Goal: Information Seeking & Learning: Learn about a topic

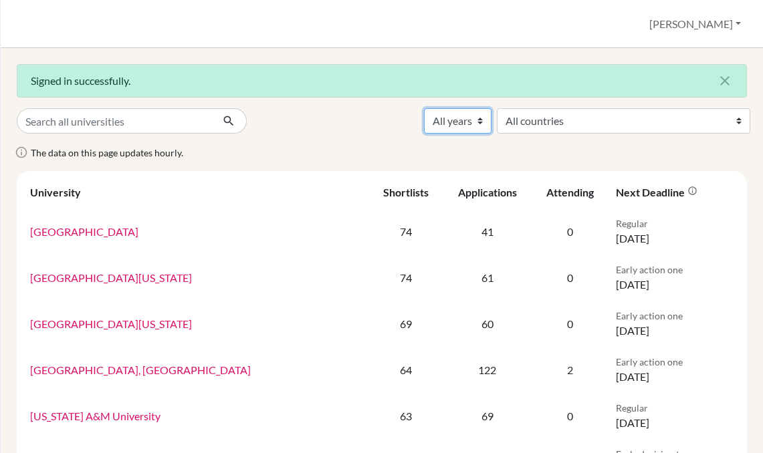
click at [492, 120] on select "All years 2027 2026 2025 2024 2023 2022 2021 2020 2019 2018" at bounding box center [458, 120] width 68 height 25
select select "2026"
click at [492, 108] on select "All years 2027 2026 2025 2024 2023 2022 2021 2020 2019 2018" at bounding box center [458, 120] width 68 height 25
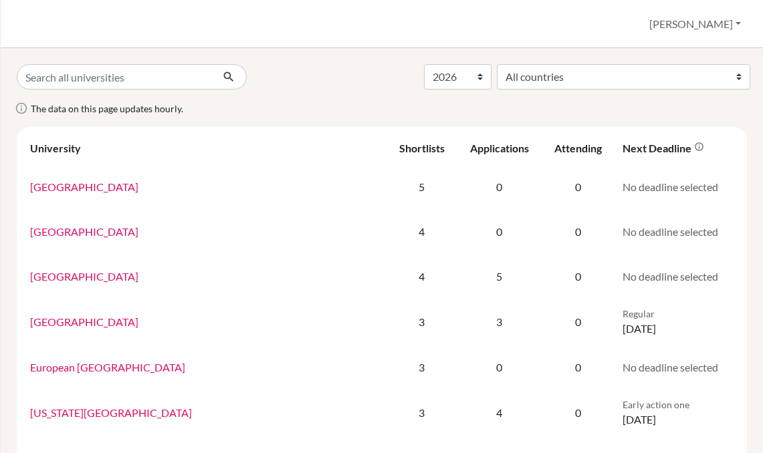
select select "2026"
click at [152, 78] on input "Search all universities" at bounding box center [114, 76] width 195 height 25
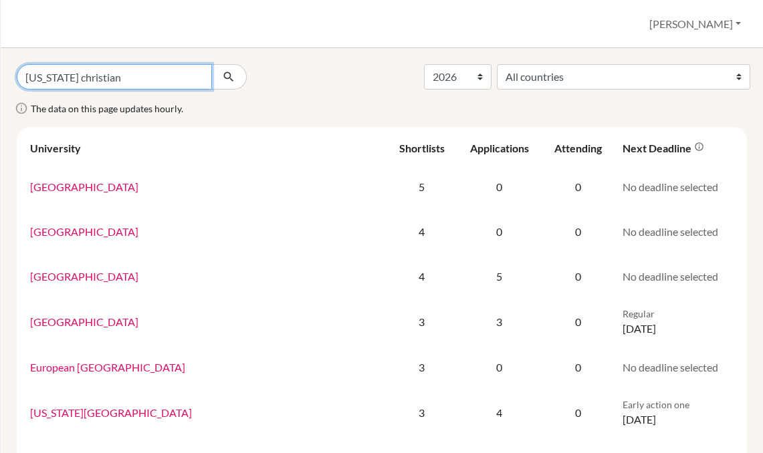
type input "texas christian"
click at [211, 64] on button "submit" at bounding box center [228, 76] width 35 height 25
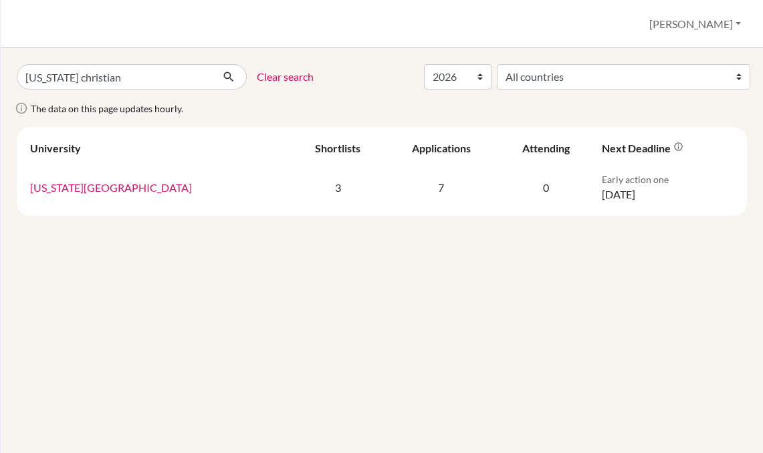
select select "2026"
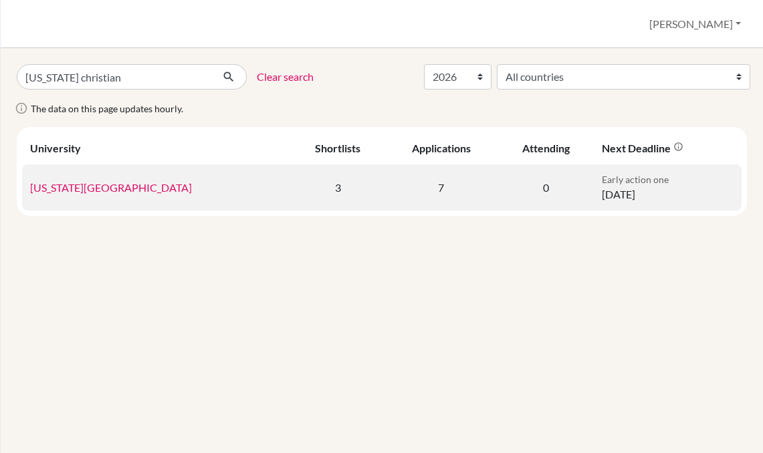
click at [91, 188] on link "[US_STATE][GEOGRAPHIC_DATA]" at bounding box center [111, 187] width 162 height 13
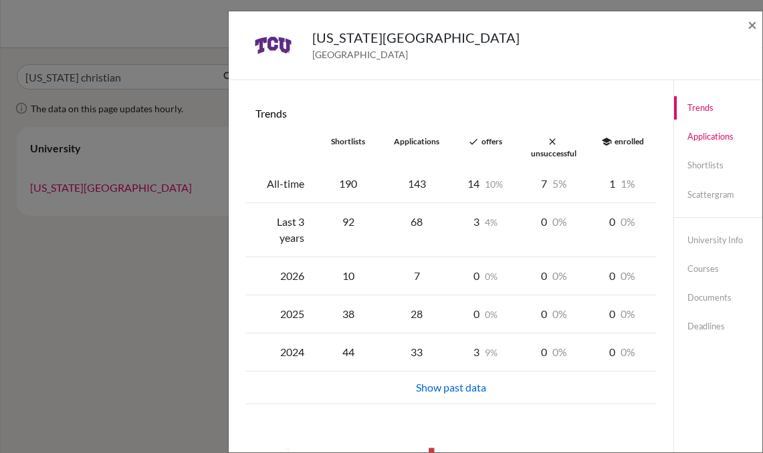
click at [716, 140] on link "Applications" at bounding box center [718, 136] width 88 height 23
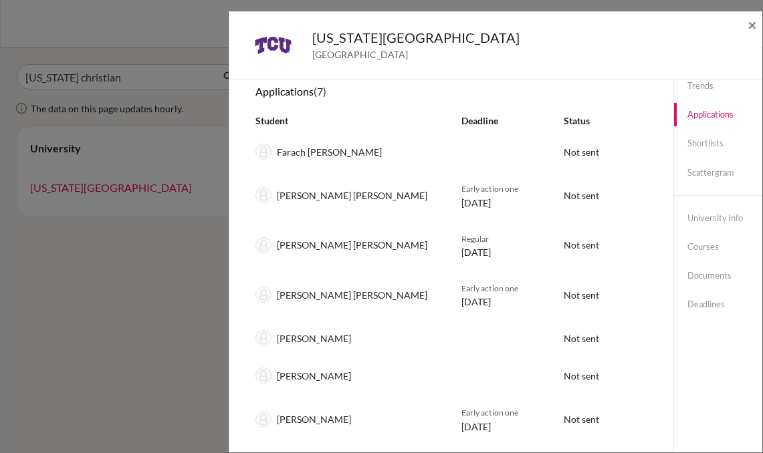
scroll to position [10, 0]
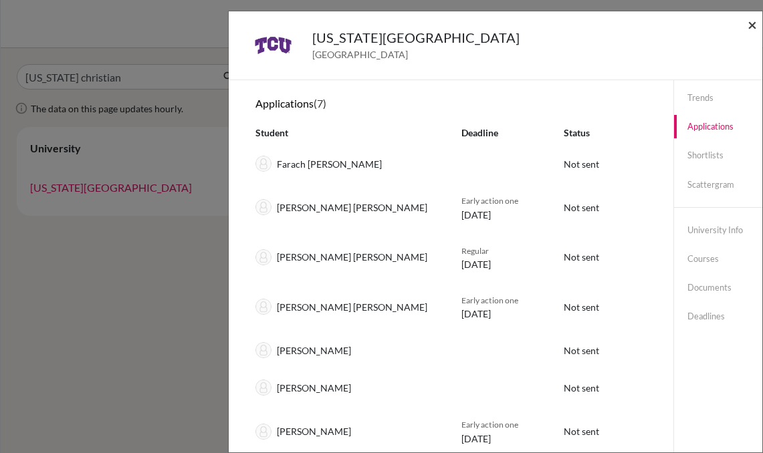
click at [754, 25] on span "×" at bounding box center [752, 24] width 9 height 19
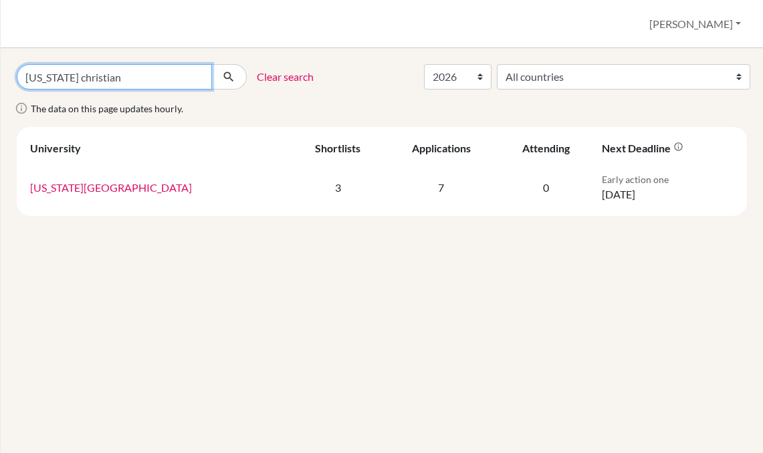
click at [106, 84] on input "texas christian" at bounding box center [114, 76] width 195 height 25
type input "southern"
click at [211, 64] on button "submit" at bounding box center [228, 76] width 35 height 25
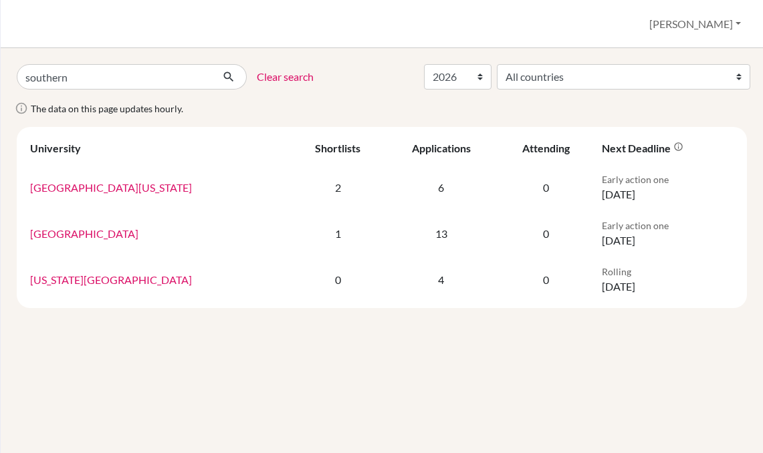
select select "2026"
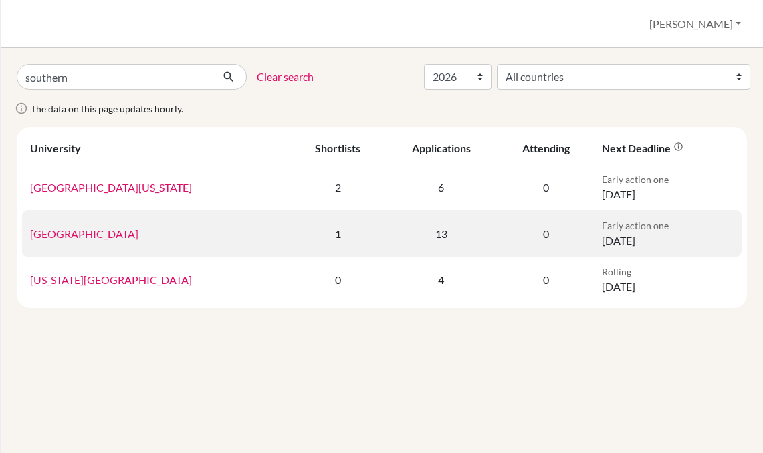
click at [126, 235] on link "Southern Methodist University" at bounding box center [84, 233] width 108 height 13
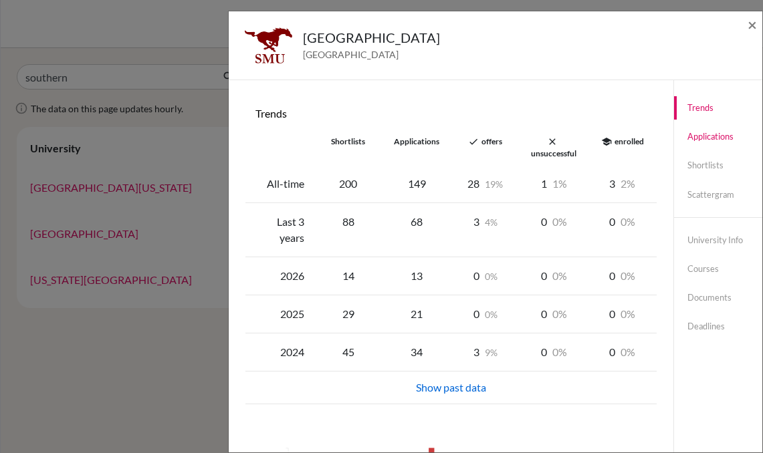
click at [726, 141] on link "Applications" at bounding box center [718, 136] width 88 height 23
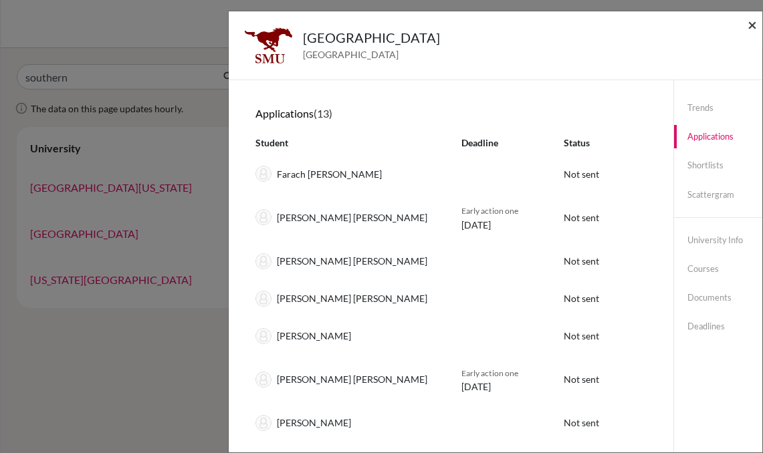
click at [754, 23] on span "×" at bounding box center [752, 24] width 9 height 19
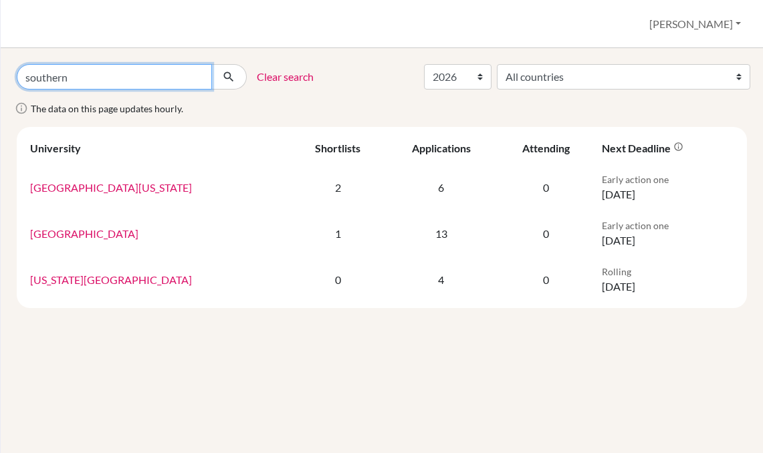
click at [197, 80] on input "southern" at bounding box center [114, 76] width 195 height 25
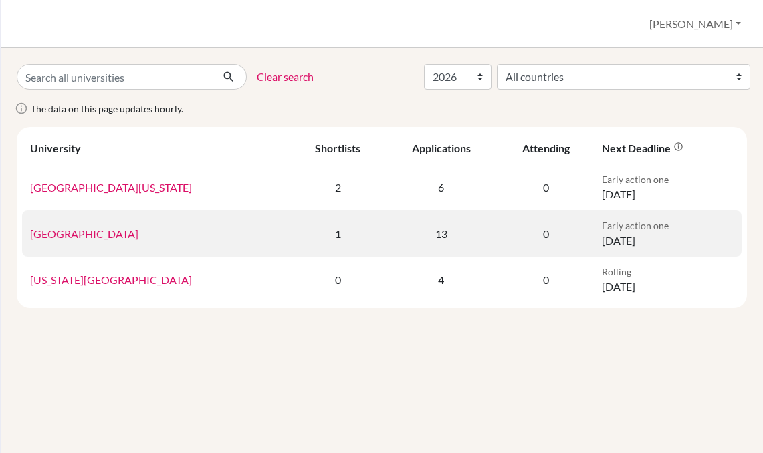
click at [110, 235] on link "[GEOGRAPHIC_DATA]" at bounding box center [84, 233] width 108 height 13
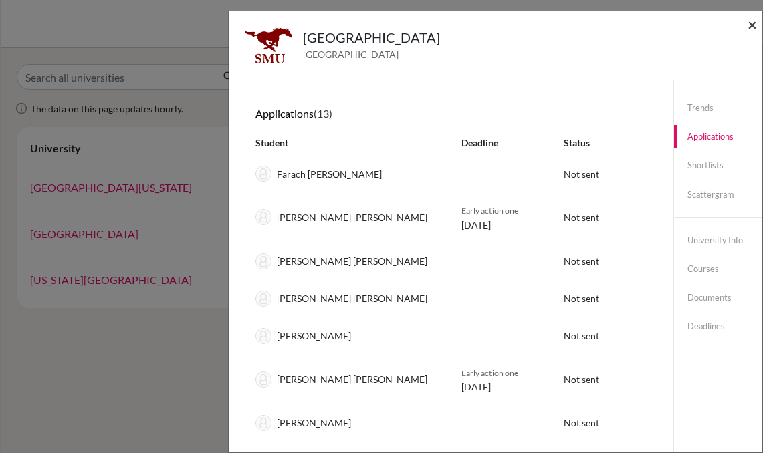
click at [750, 29] on span "×" at bounding box center [752, 24] width 9 height 19
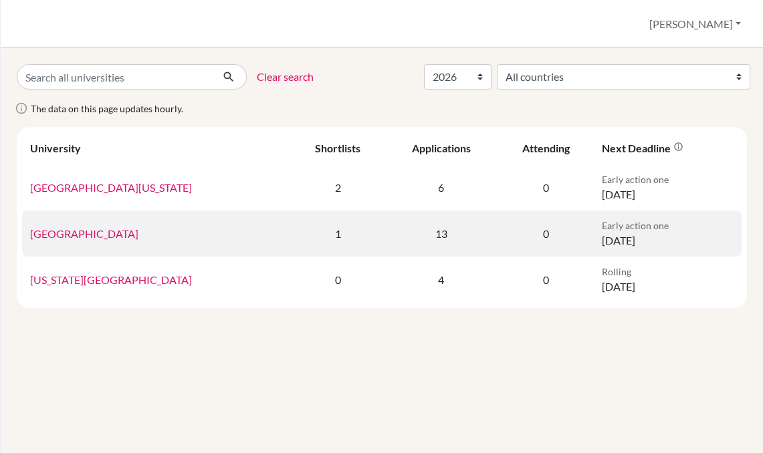
click at [129, 229] on link "[GEOGRAPHIC_DATA]" at bounding box center [84, 233] width 108 height 13
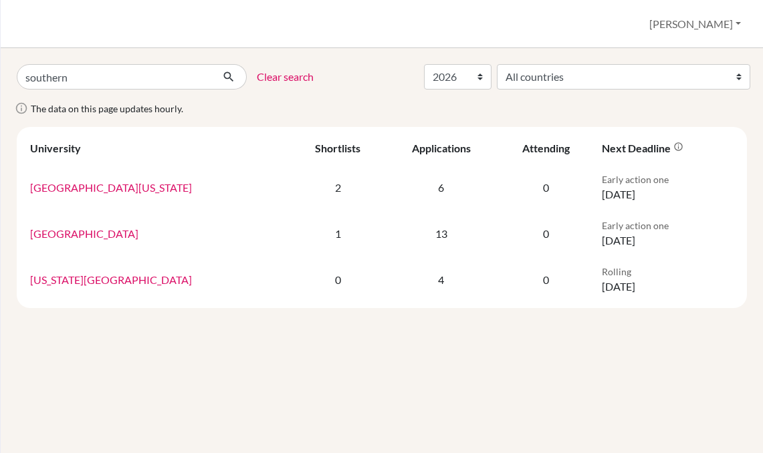
select select "2026"
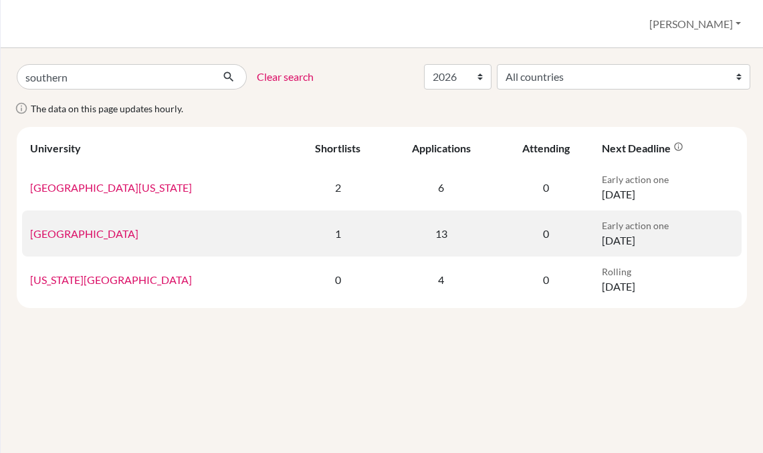
click at [101, 232] on link "[GEOGRAPHIC_DATA]" at bounding box center [84, 233] width 108 height 13
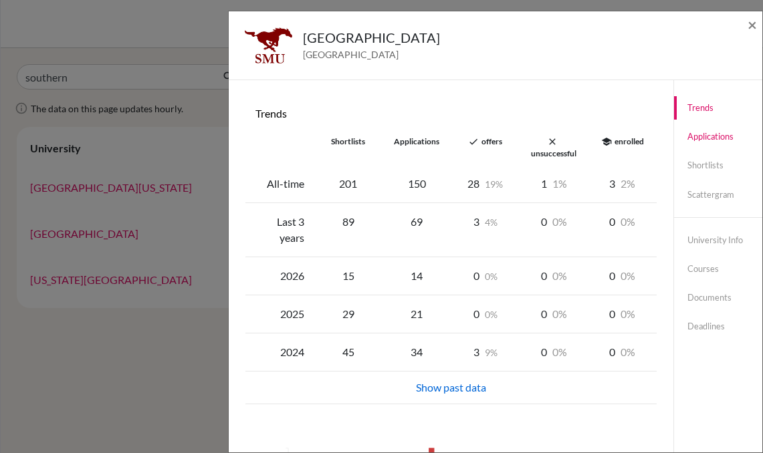
click at [708, 134] on link "Applications" at bounding box center [718, 136] width 88 height 23
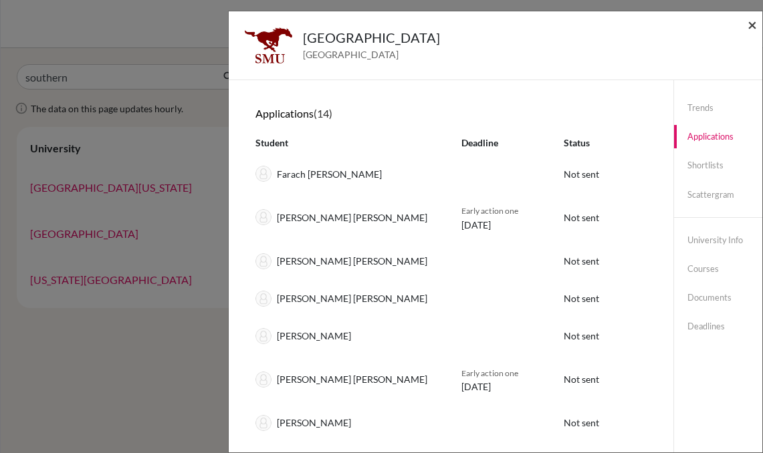
click at [750, 21] on span "×" at bounding box center [752, 24] width 9 height 19
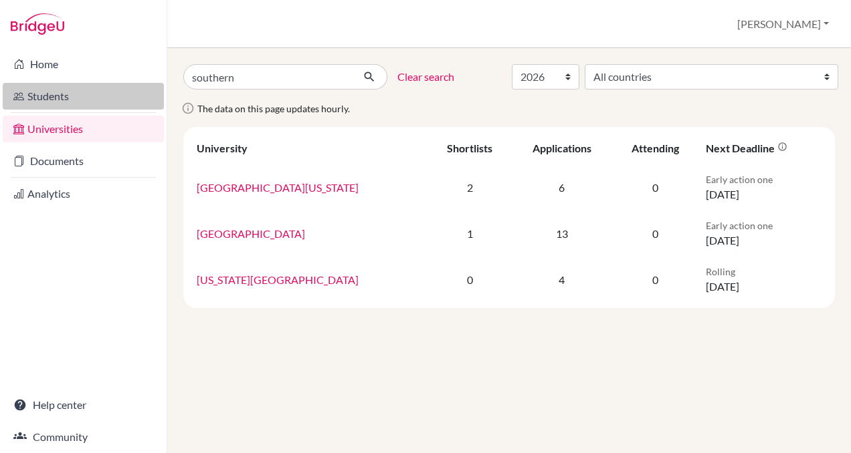
click at [93, 91] on link "Students" at bounding box center [83, 96] width 161 height 27
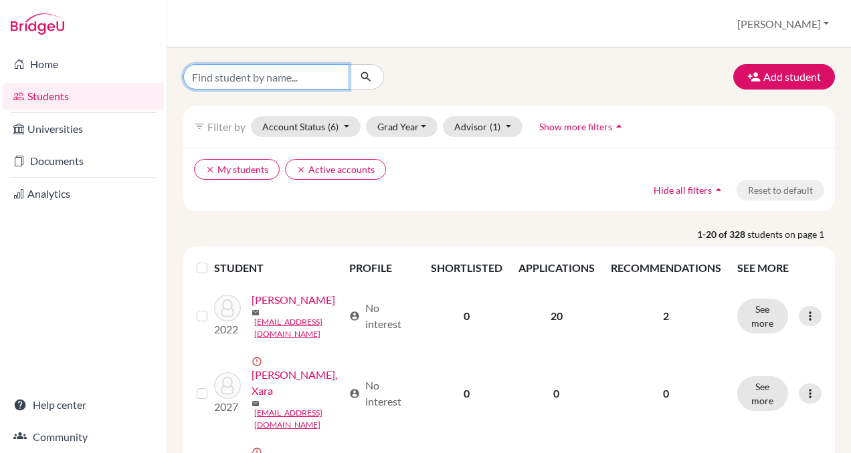
click at [253, 73] on input "Find student by name..." at bounding box center [266, 76] width 166 height 25
type input "[PERSON_NAME]"
click button "submit" at bounding box center [365, 76] width 35 height 25
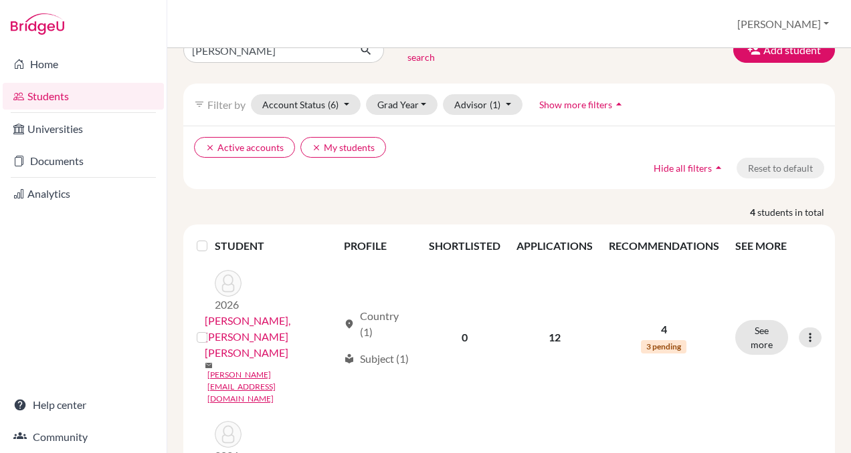
scroll to position [42, 0]
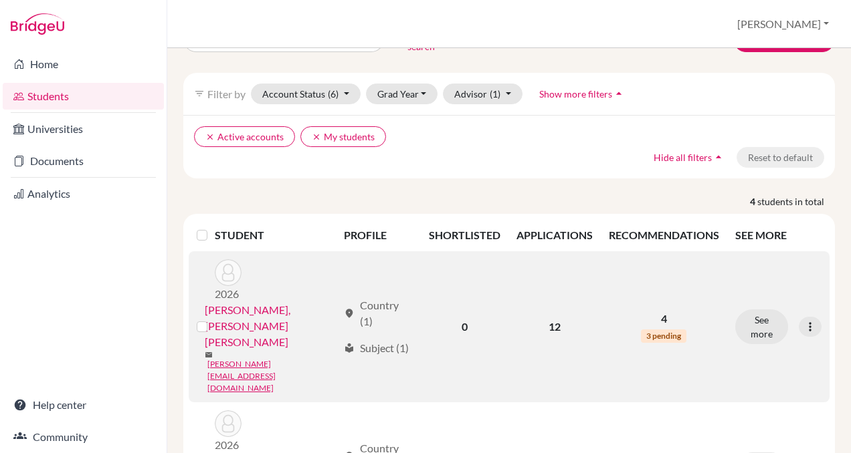
click at [306, 302] on link "[PERSON_NAME], [PERSON_NAME] [PERSON_NAME]" at bounding box center [271, 326] width 133 height 48
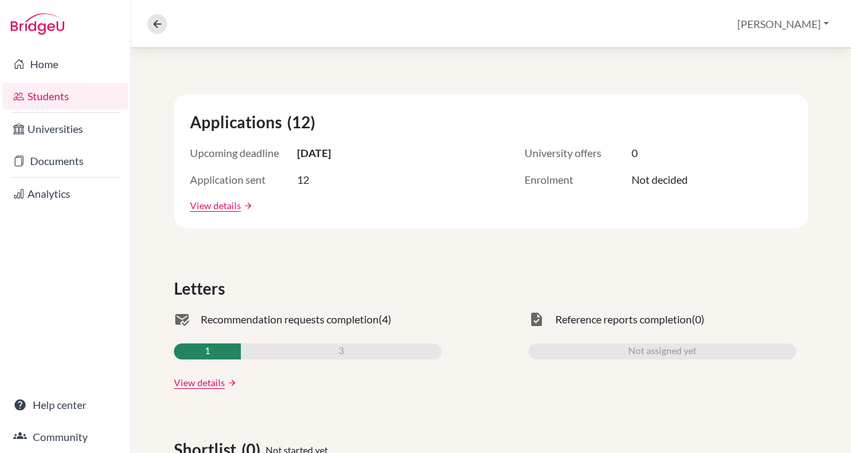
scroll to position [284, 0]
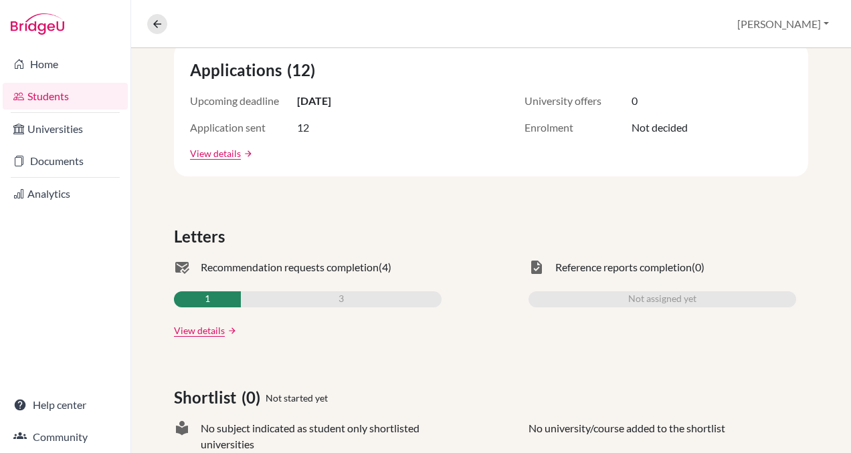
click at [231, 326] on link "arrow_forward" at bounding box center [231, 330] width 12 height 9
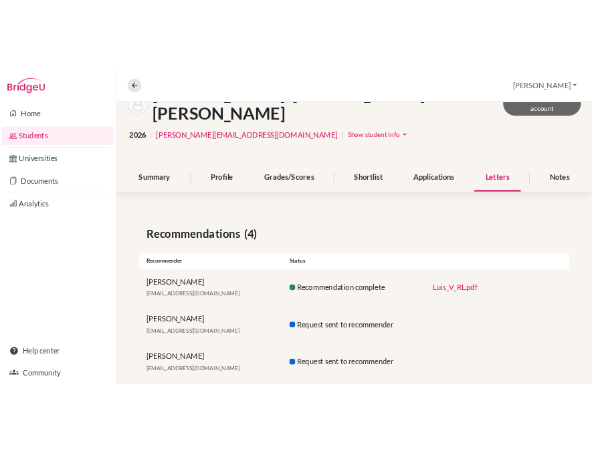
scroll to position [154, 0]
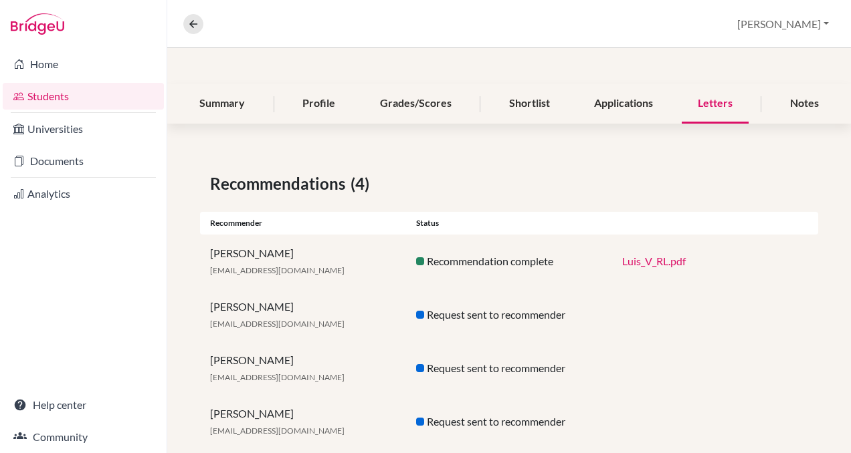
click at [671, 255] on link "Luis_V_RL.pdf" at bounding box center [654, 261] width 64 height 13
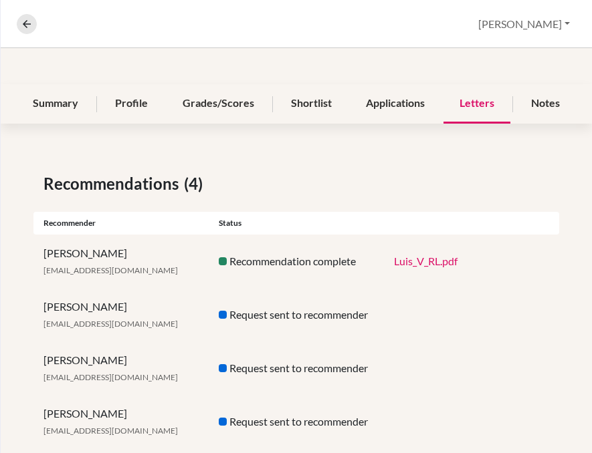
scroll to position [0, 0]
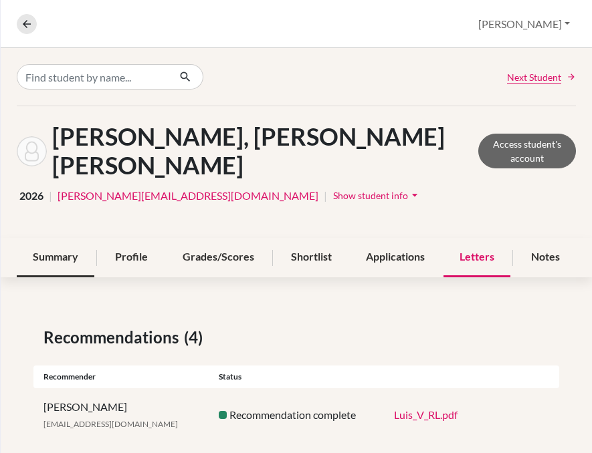
click at [45, 238] on div "Summary" at bounding box center [56, 257] width 78 height 39
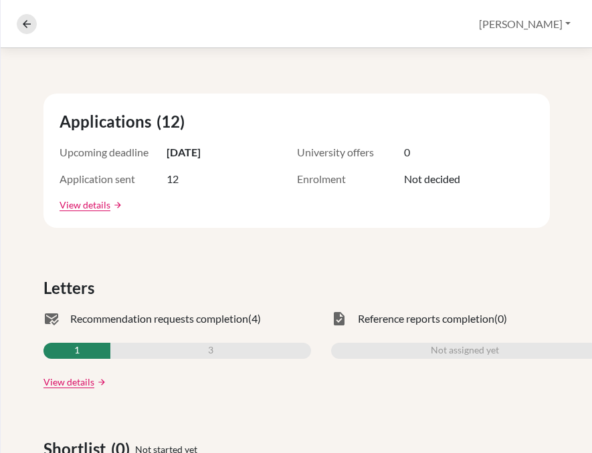
scroll to position [305, 0]
